Goal: Information Seeking & Learning: Find specific fact

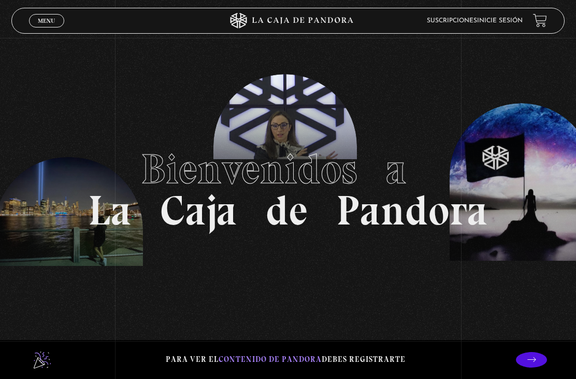
click at [514, 19] on link "Inicie sesión" at bounding box center [500, 21] width 46 height 6
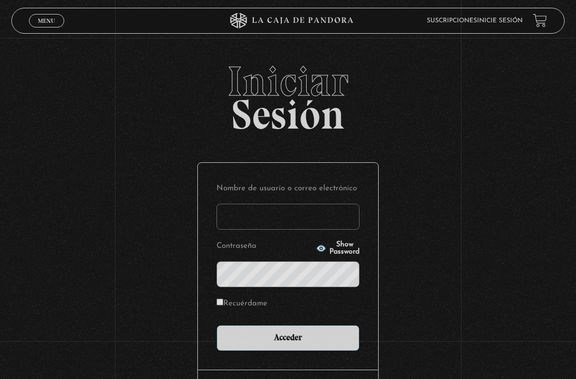
click at [319, 223] on input "Nombre de usuario o correo electrónico" at bounding box center [288, 217] width 143 height 26
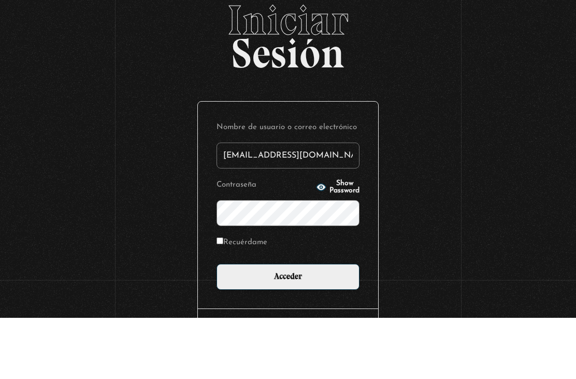
click at [296, 204] on input "raven.wolfnightroad@gmail.com" at bounding box center [288, 217] width 143 height 26
click at [294, 204] on input "raven.wolfnightroad@gmail.com" at bounding box center [288, 217] width 143 height 26
click at [339, 204] on input "raven.wolfnight@gmail.com" at bounding box center [288, 217] width 143 height 26
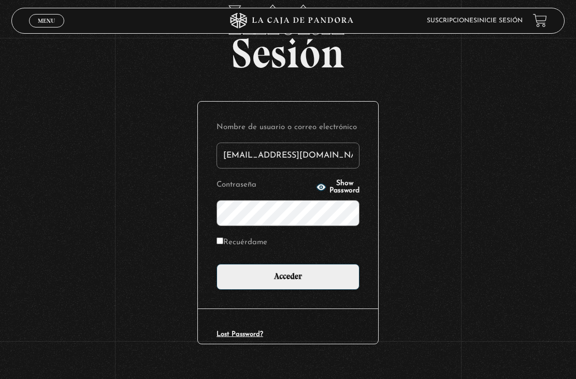
type input "raven.wolfnight@gmail.com"
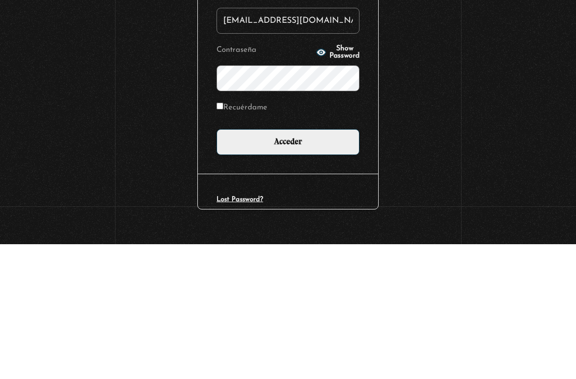
click at [335, 264] on input "Acceder" at bounding box center [288, 277] width 143 height 26
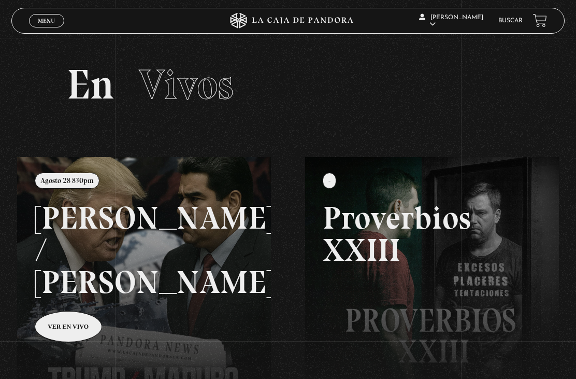
click at [55, 27] on link "Menu Cerrar" at bounding box center [46, 20] width 35 height 13
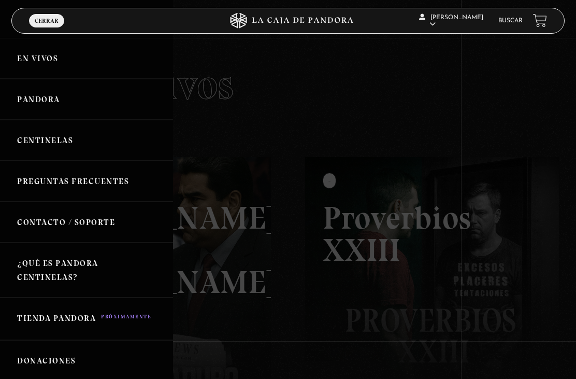
click at [73, 101] on link "Pandora" at bounding box center [86, 99] width 173 height 41
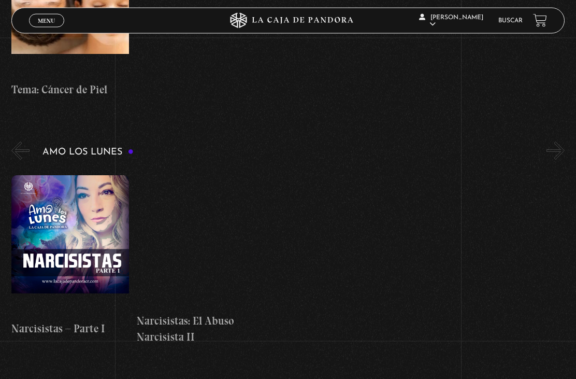
scroll to position [3989, 0]
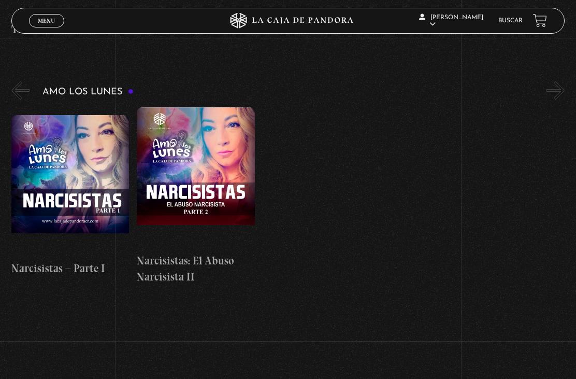
click at [507, 23] on link "Buscar" at bounding box center [511, 21] width 24 height 6
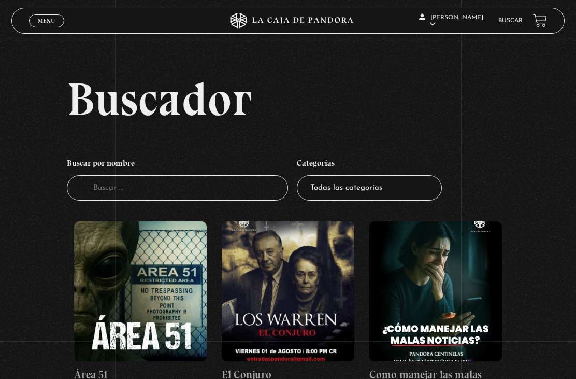
click at [224, 201] on input "Buscador" at bounding box center [177, 187] width 221 height 25
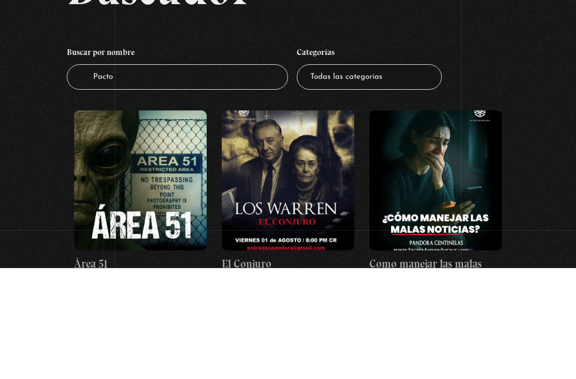
type input "Pactos"
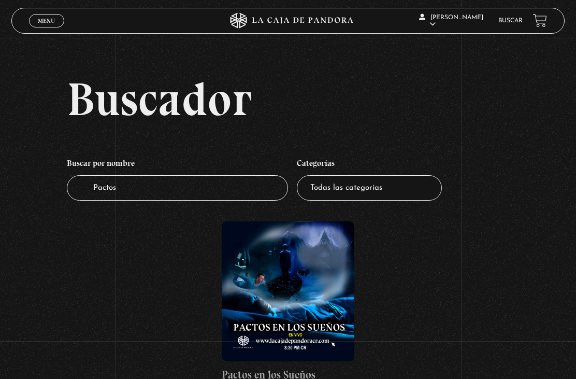
click at [238, 195] on input "Pactos" at bounding box center [177, 187] width 221 height 25
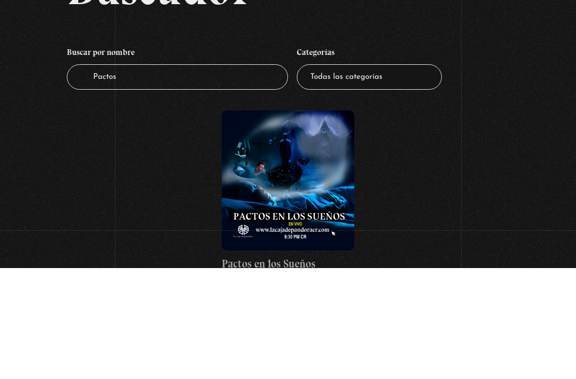
type input "Pacto"
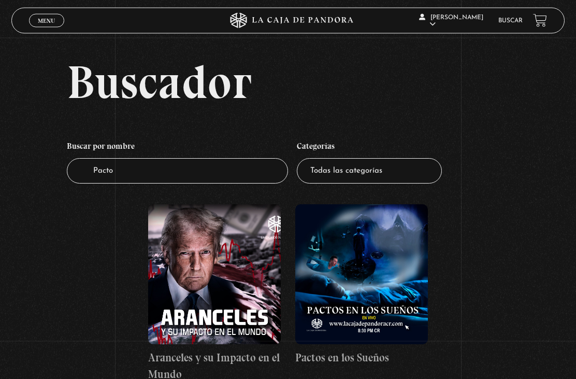
scroll to position [17, 0]
click at [393, 293] on figure at bounding box center [361, 274] width 133 height 140
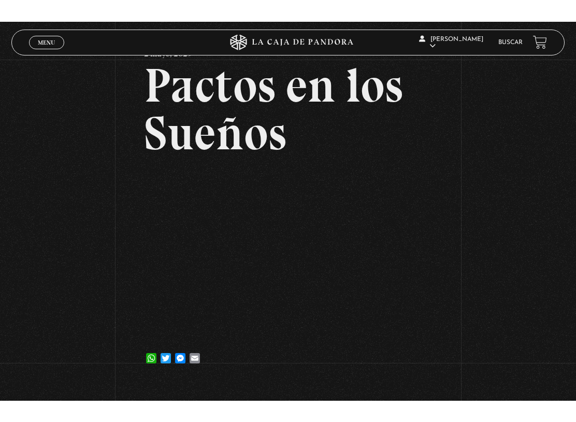
scroll to position [10, 0]
